Goal: Navigation & Orientation: Go to known website

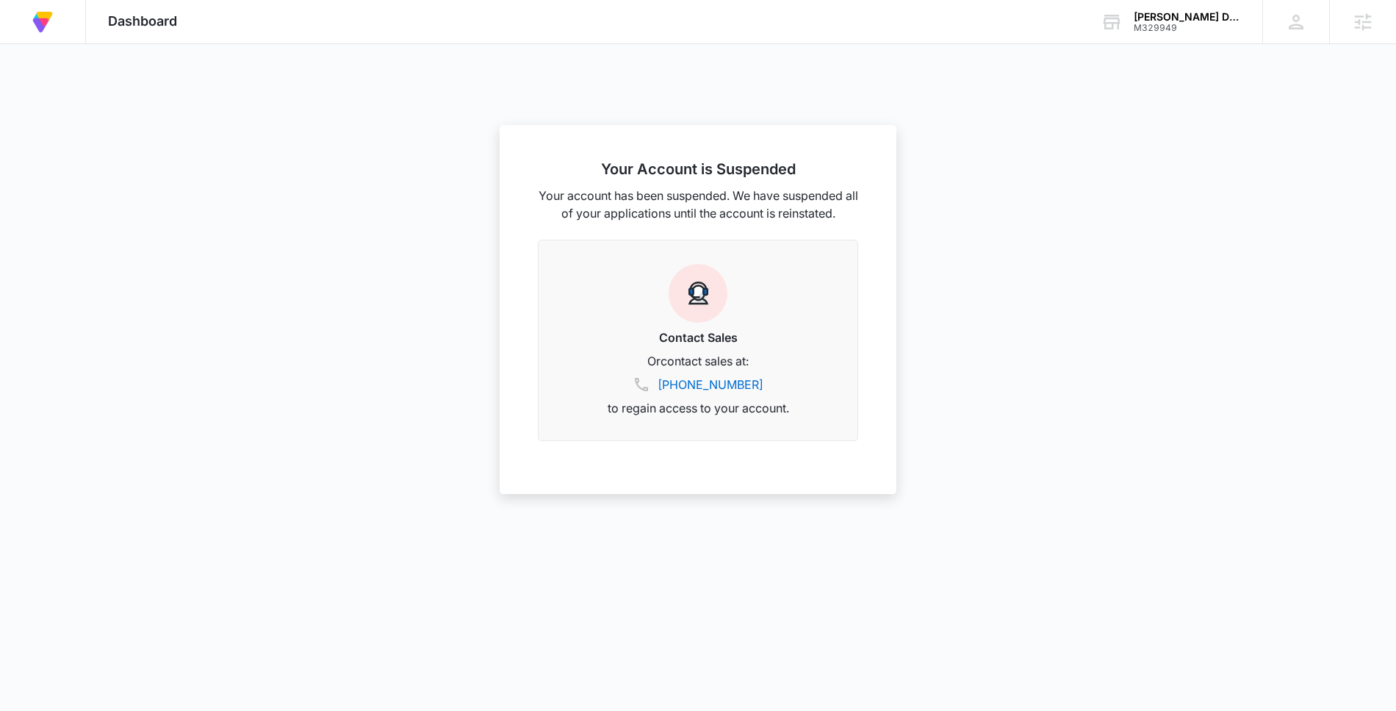
click at [1022, 291] on div at bounding box center [698, 355] width 1396 height 711
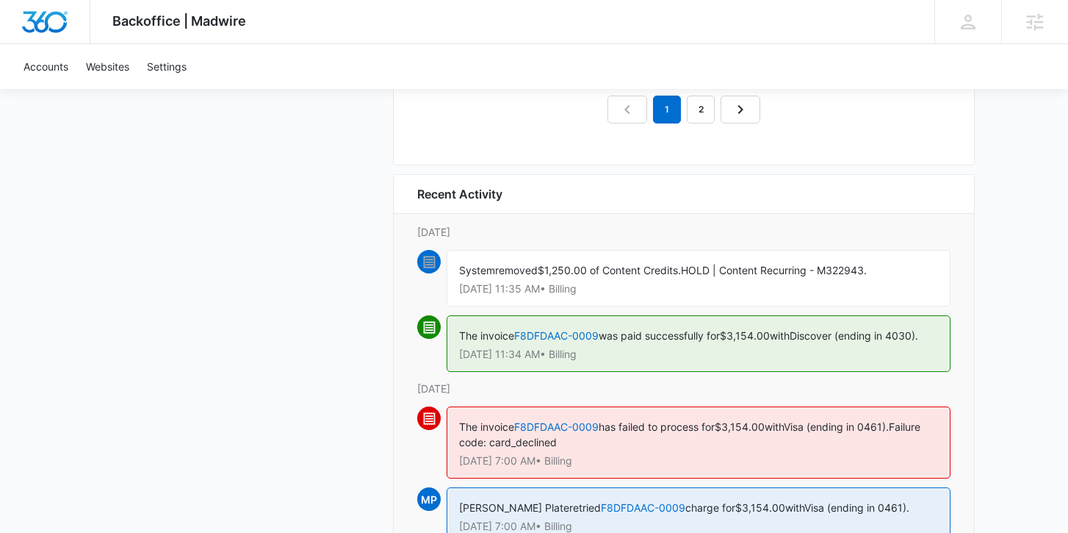
scroll to position [1742, 0]
